Goal: Information Seeking & Learning: Learn about a topic

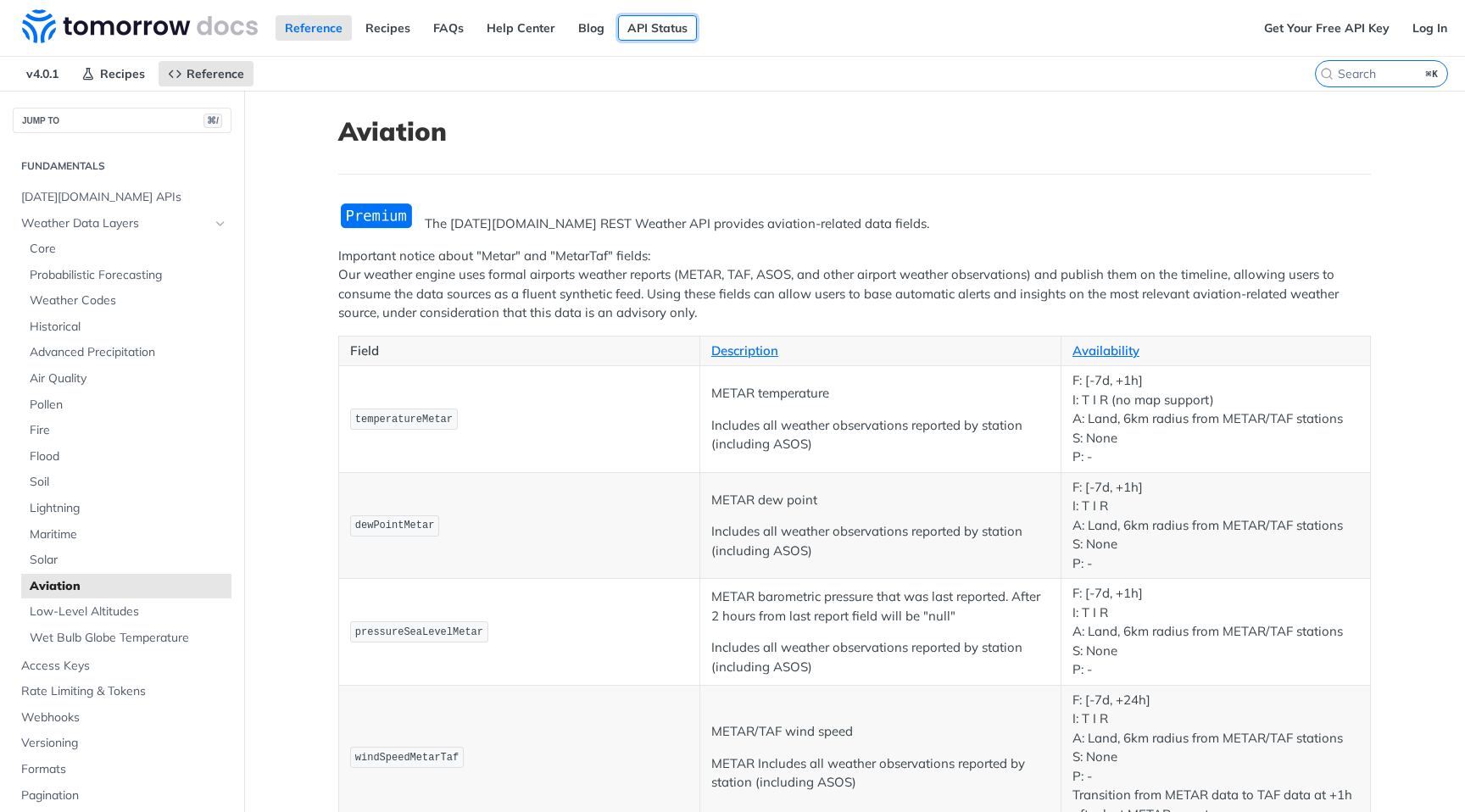
click at [659, 29] on link "API Status" at bounding box center [657, 27] width 79 height 26
click at [128, 610] on span "Low-Level Altitudes" at bounding box center [128, 611] width 197 height 17
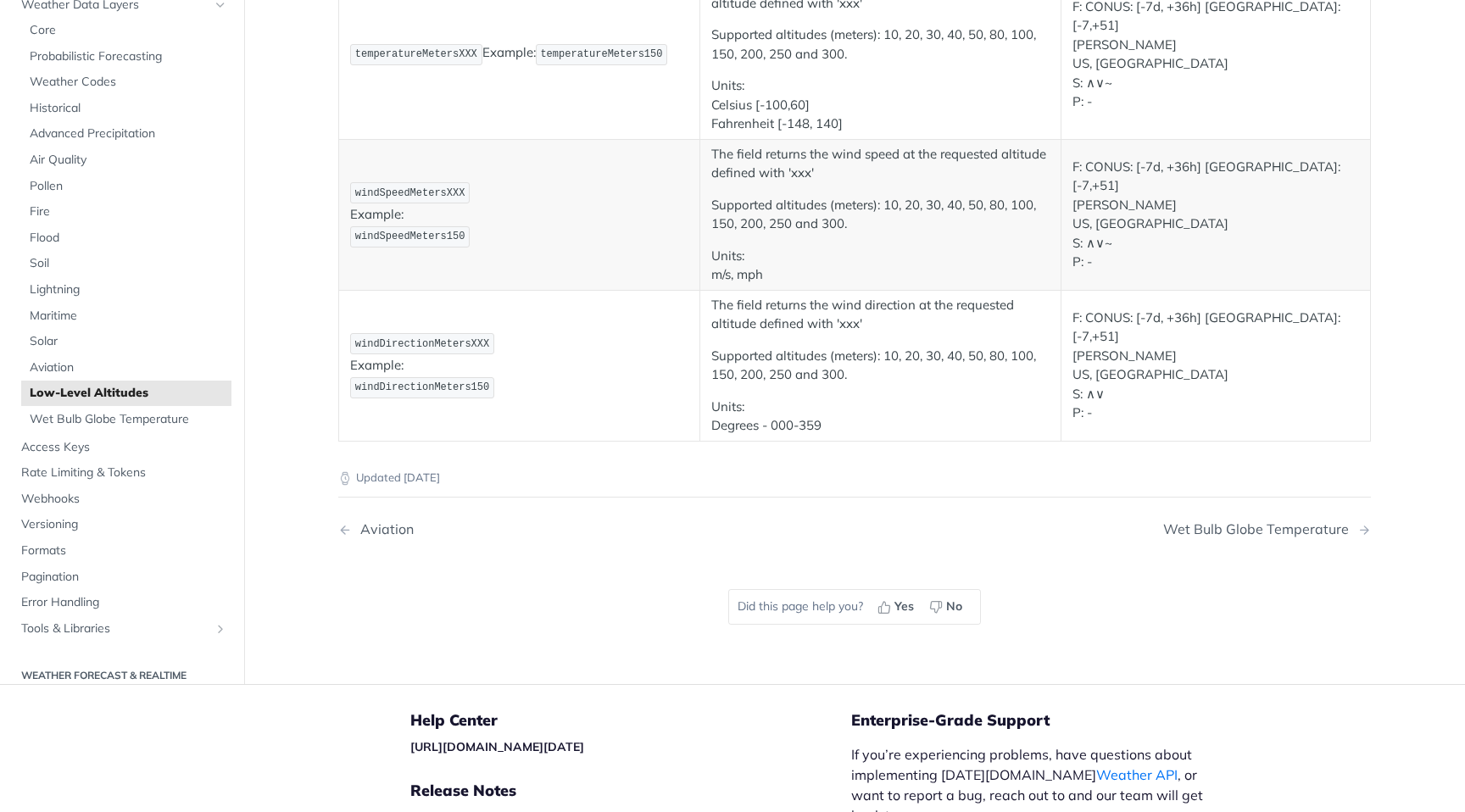
scroll to position [311, 0]
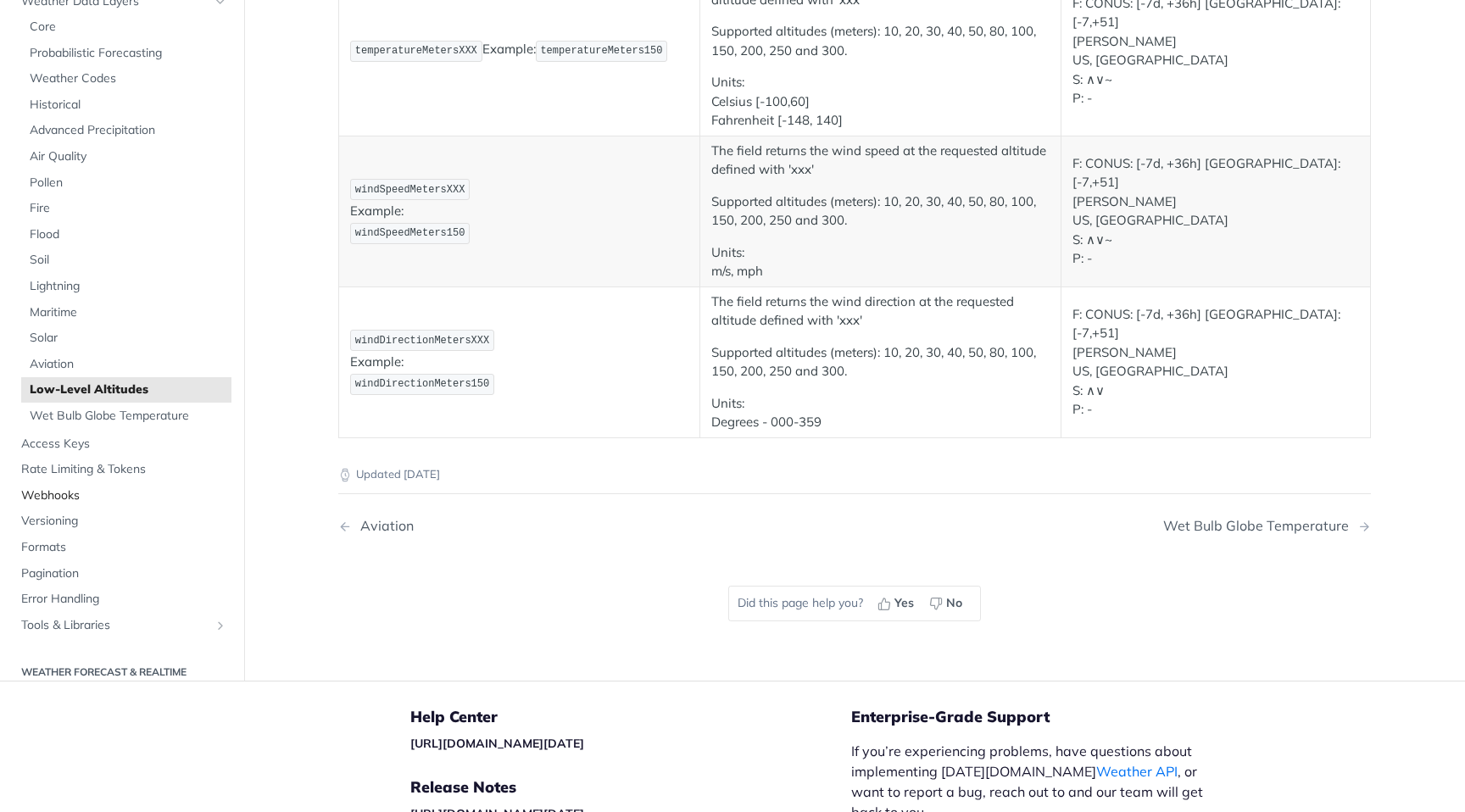
click at [95, 494] on span "Webhooks" at bounding box center [124, 494] width 206 height 17
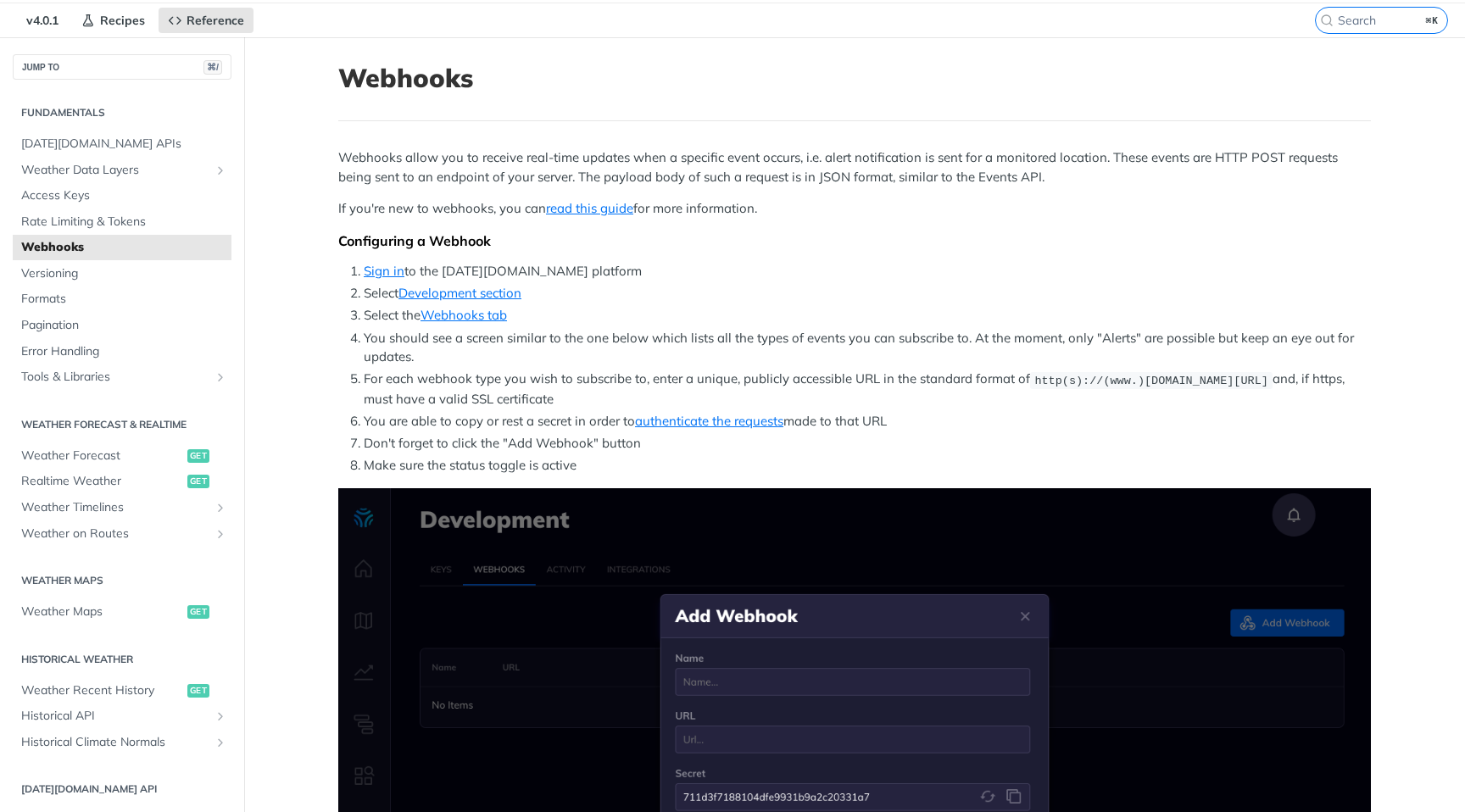
scroll to position [52, 0]
click at [104, 481] on span "Realtime Weather" at bounding box center [102, 482] width 162 height 17
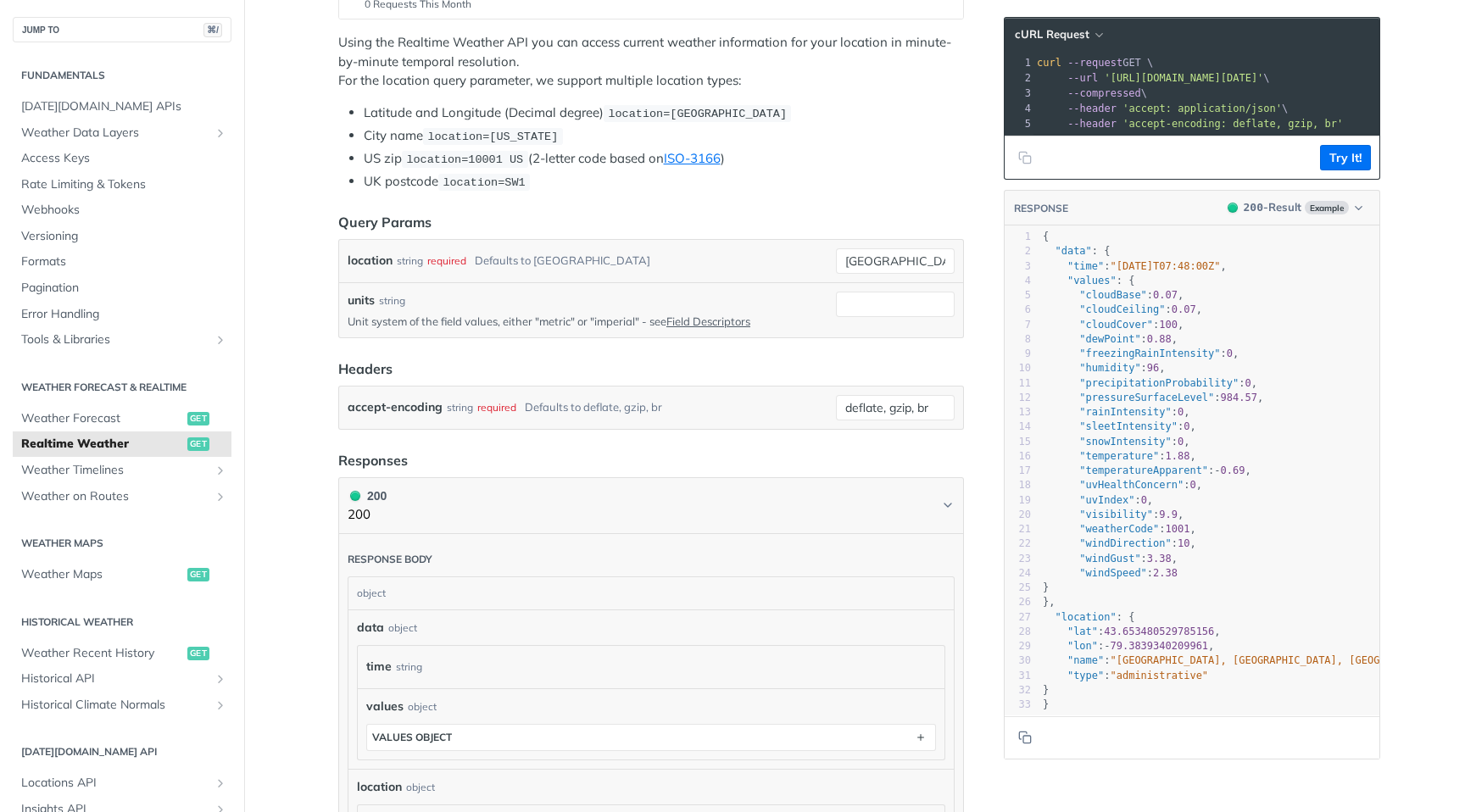
scroll to position [318, 0]
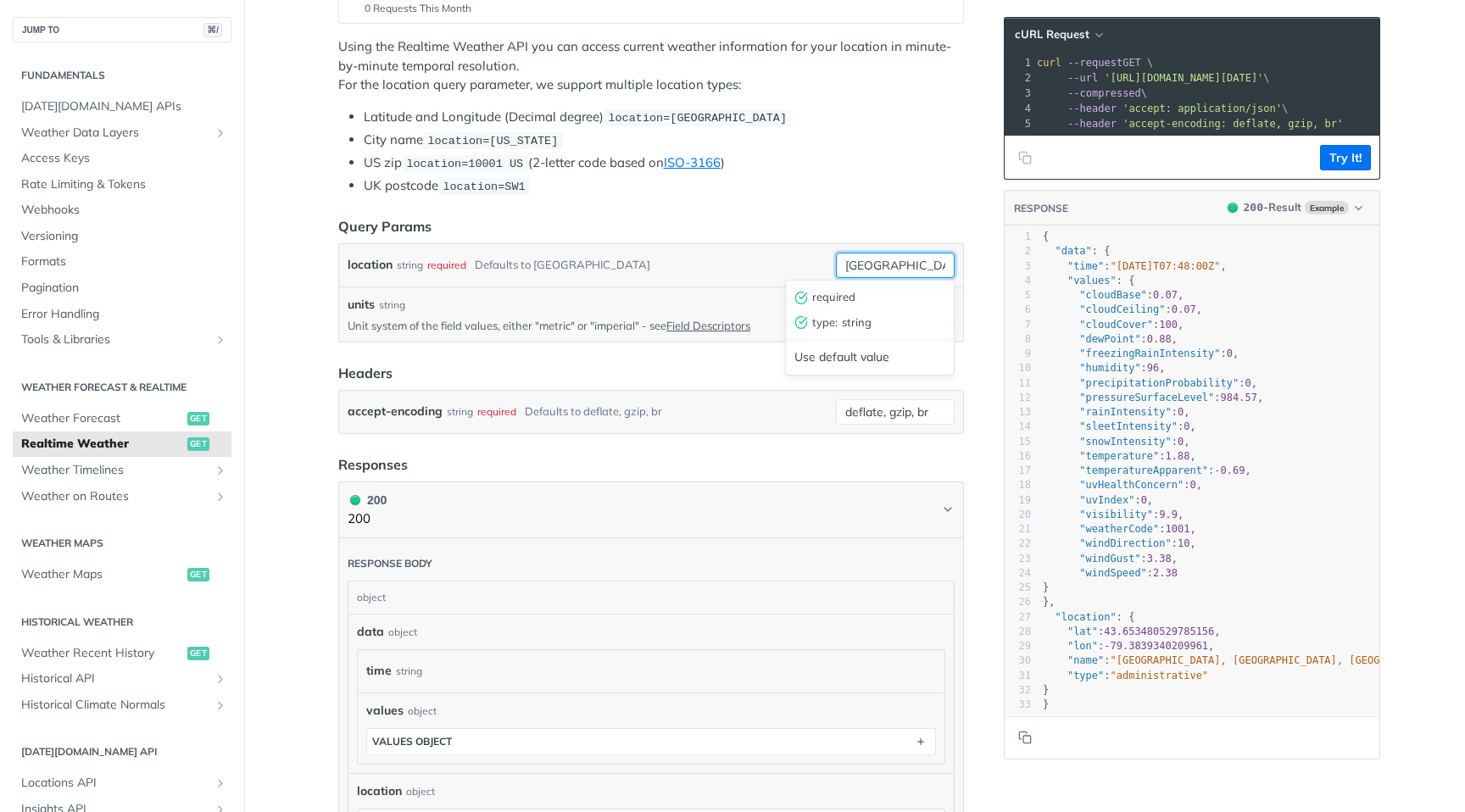
click at [896, 264] on input "[GEOGRAPHIC_DATA]" at bounding box center [895, 265] width 119 height 26
drag, startPoint x: 907, startPoint y: 265, endPoint x: 754, endPoint y: 260, distance: 153.1
click at [755, 260] on div "location string required Defaults to [GEOGRAPHIC_DATA] [GEOGRAPHIC_DATA] requir…" at bounding box center [651, 265] width 607 height 26
type input "[GEOGRAPHIC_DATA]"
click at [780, 287] on div "units string Unit system of the field values, either "metric" or "imperial" - s…" at bounding box center [650, 314] width 624 height 55
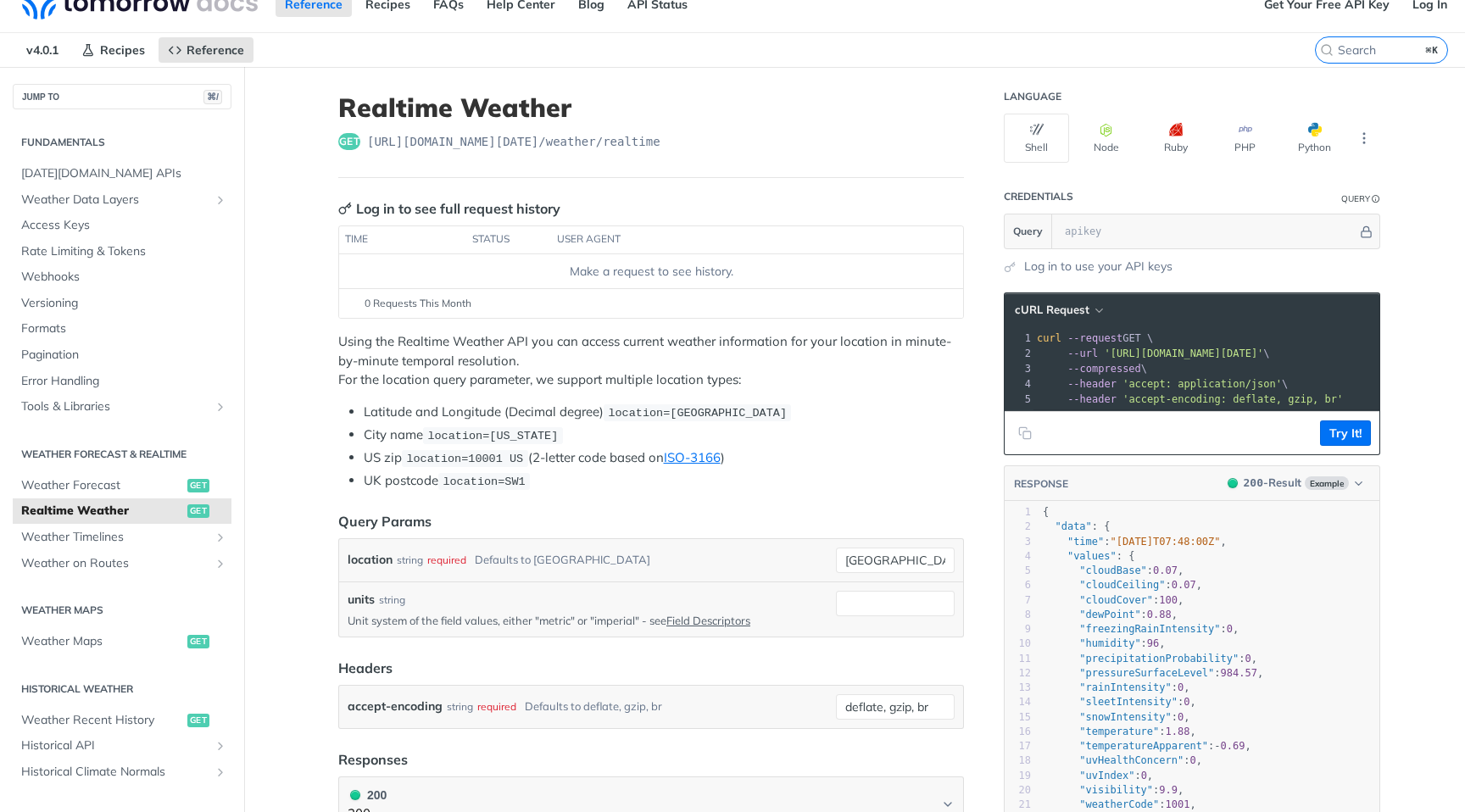
scroll to position [0, 0]
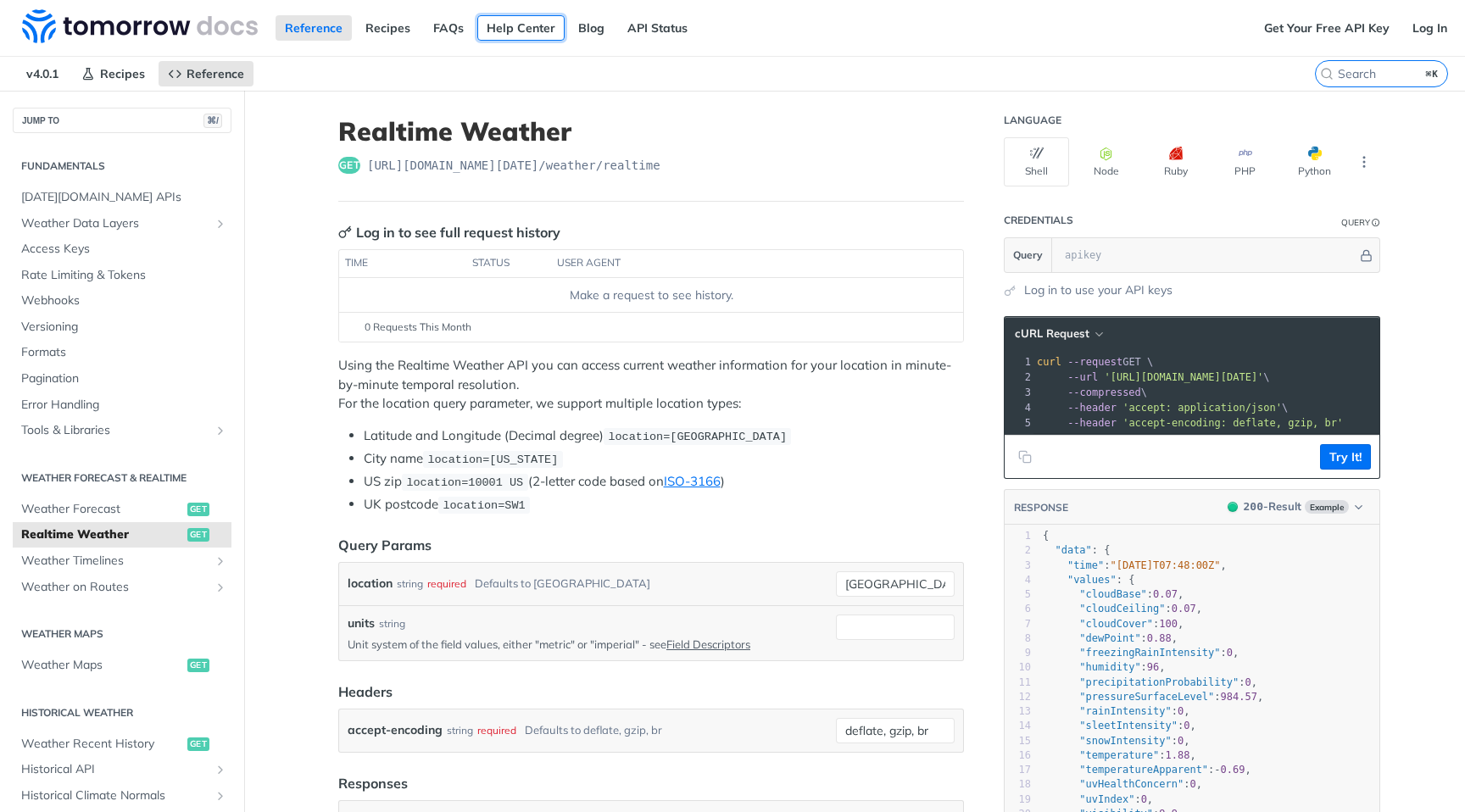
click at [521, 28] on link "Help Center" at bounding box center [521, 27] width 88 height 26
click at [398, 27] on link "Recipes" at bounding box center [388, 27] width 64 height 26
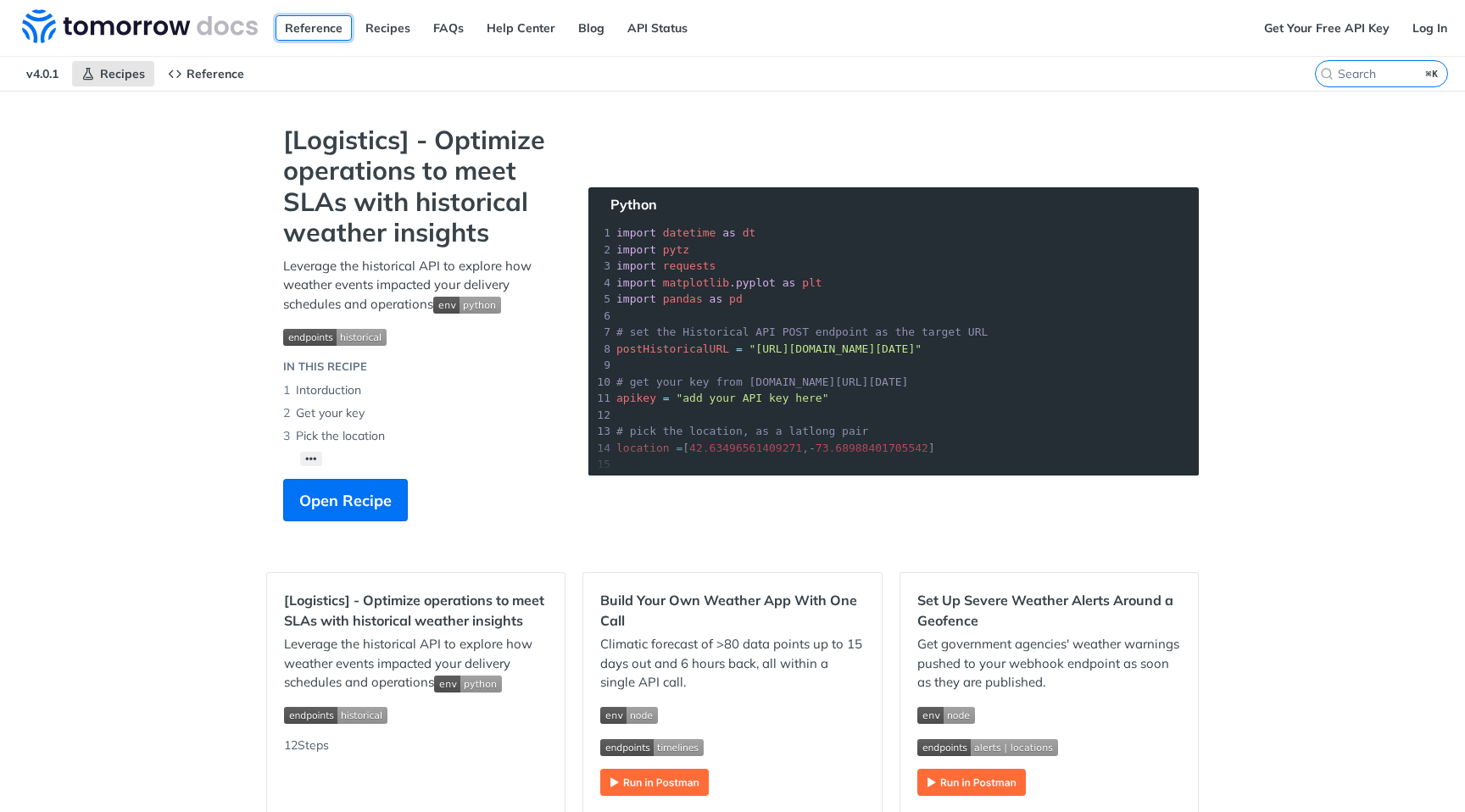
click at [330, 27] on link "Reference" at bounding box center [313, 27] width 76 height 26
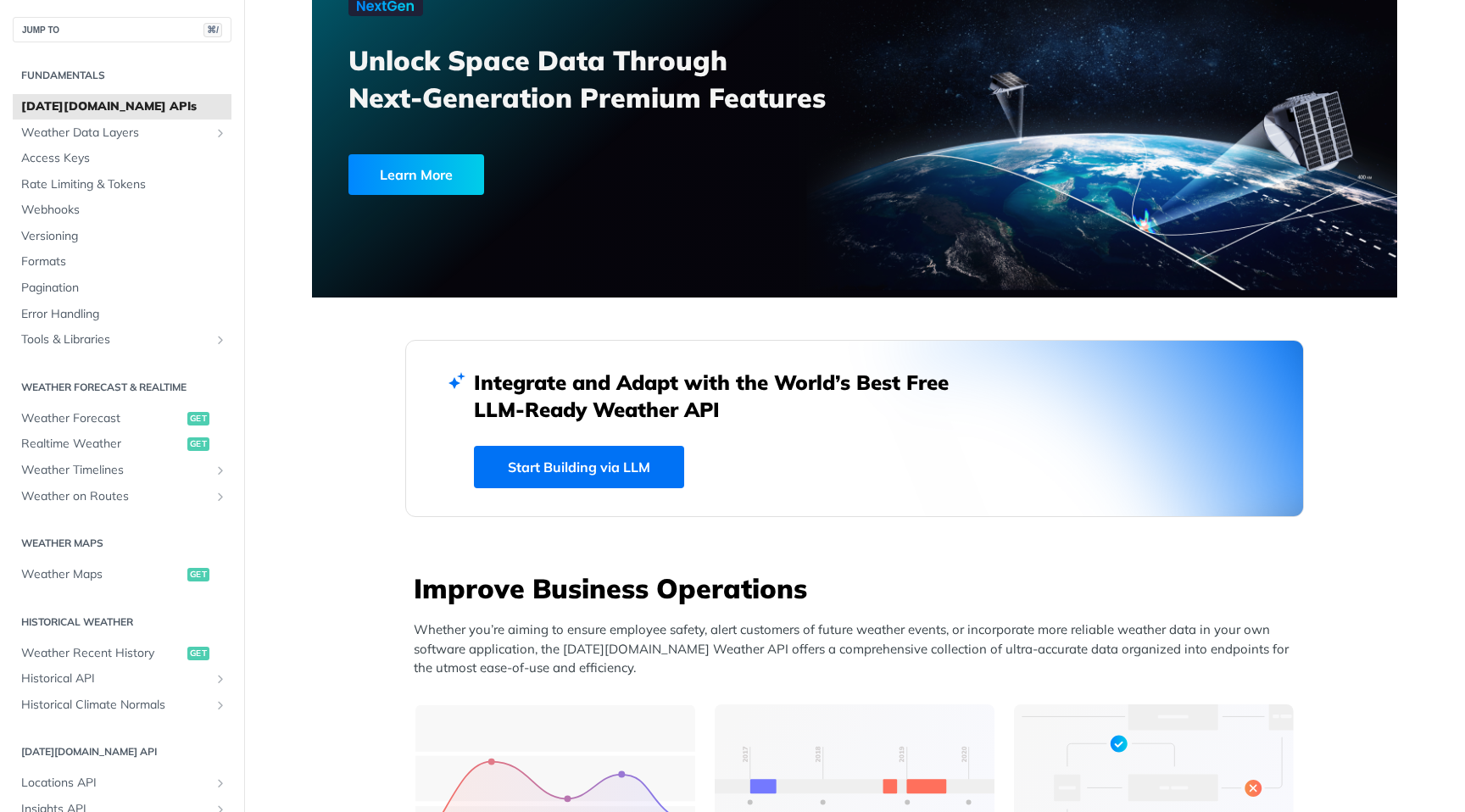
scroll to position [134, 0]
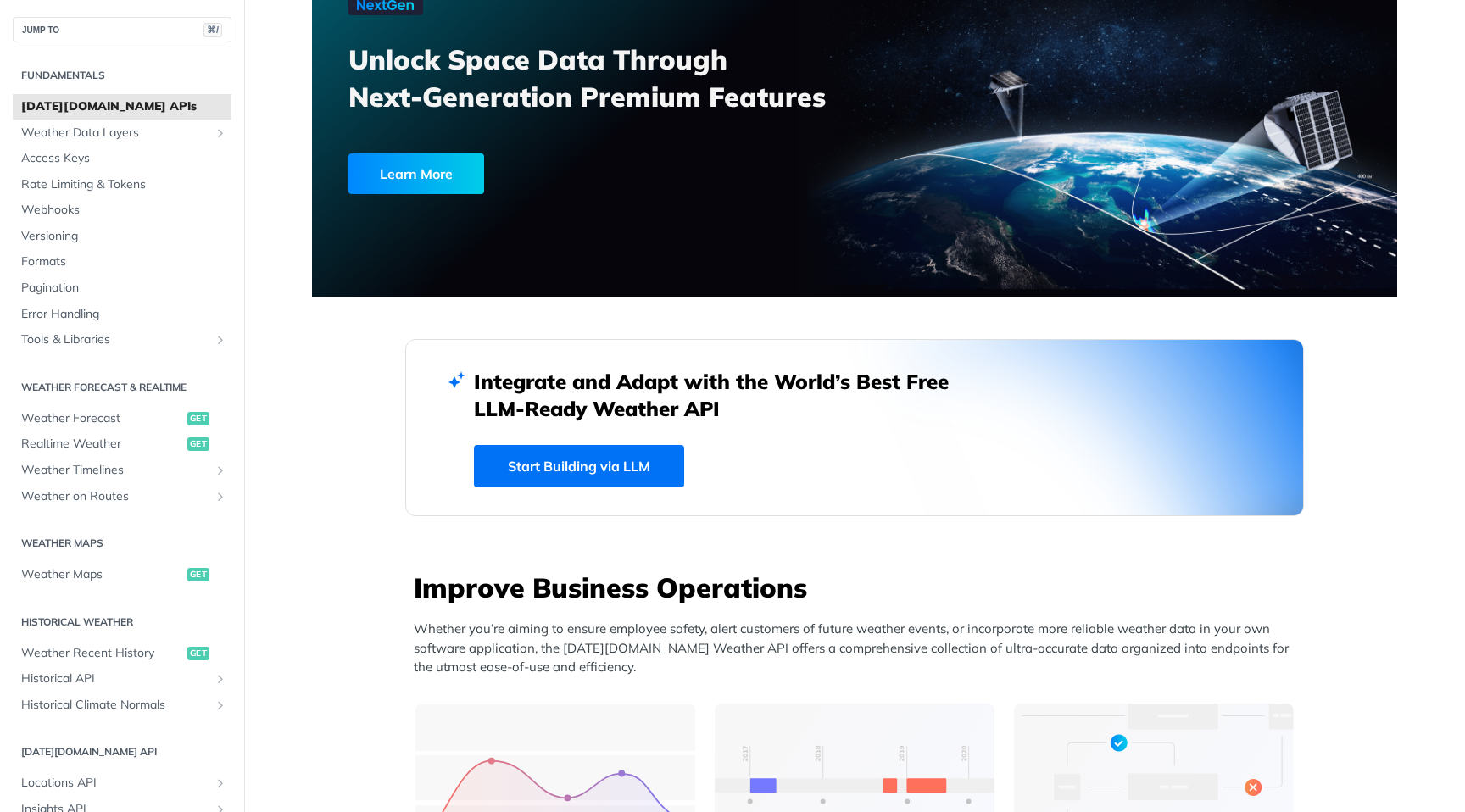
click at [610, 466] on link "Start Building via LLM" at bounding box center [579, 466] width 211 height 42
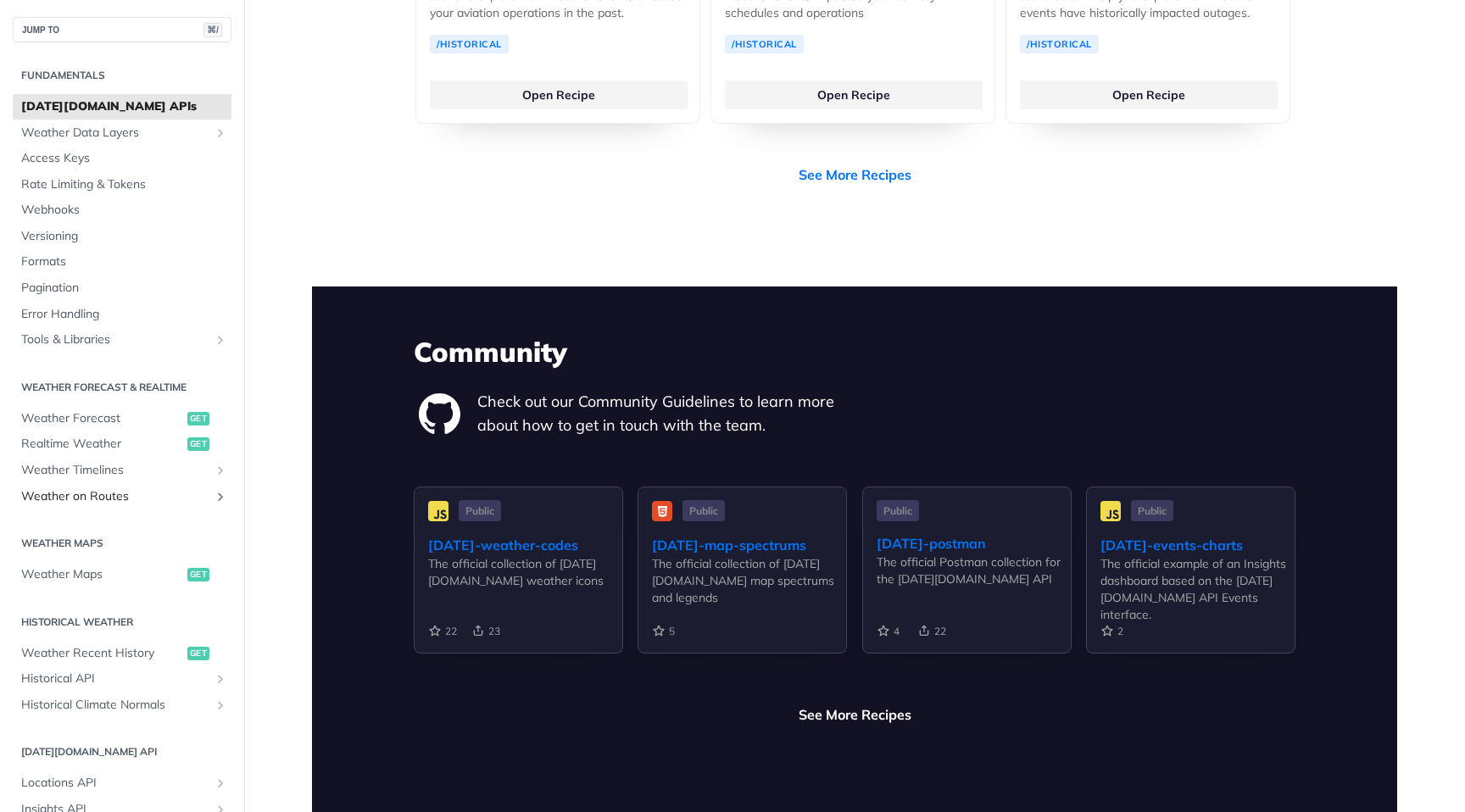
scroll to position [3696, 0]
